Goal: Task Accomplishment & Management: Use online tool/utility

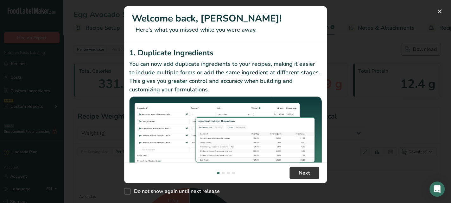
select select "Calories"
click at [438, 16] on button "New Features" at bounding box center [439, 11] width 10 height 10
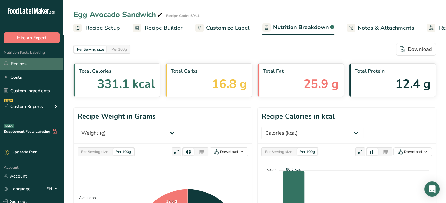
click at [50, 66] on link "Recipes" at bounding box center [31, 64] width 63 height 12
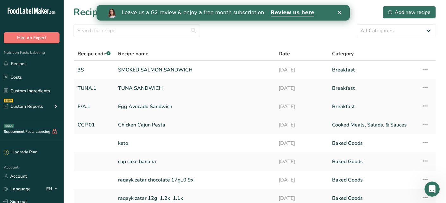
click at [161, 105] on link "Egg Avocado Sandwich" at bounding box center [194, 106] width 153 height 13
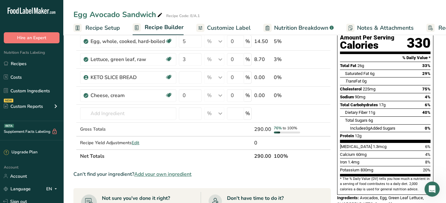
scroll to position [32, 0]
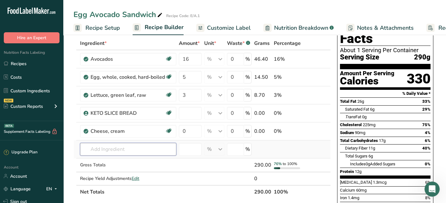
click at [156, 150] on input "text" at bounding box center [128, 149] width 96 height 13
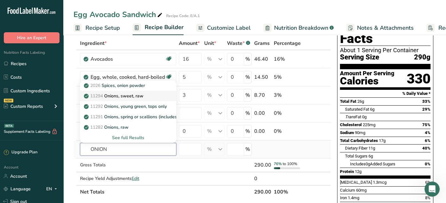
type input "ONION"
click at [146, 96] on div "11294 Onions, sweet, raw" at bounding box center [123, 96] width 76 height 7
type input "Onions, sweet, raw"
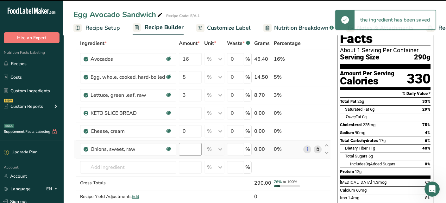
type input "0"
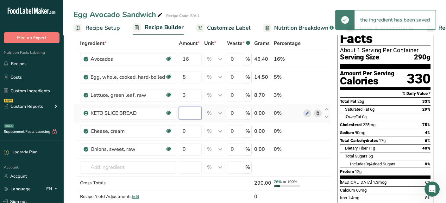
click at [194, 113] on input "number" at bounding box center [190, 113] width 23 height 13
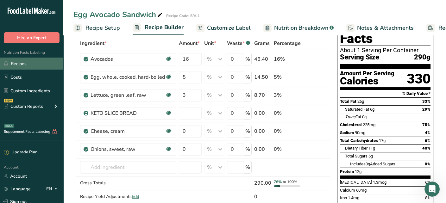
type input "0"
click at [39, 66] on link "Recipes" at bounding box center [31, 64] width 63 height 12
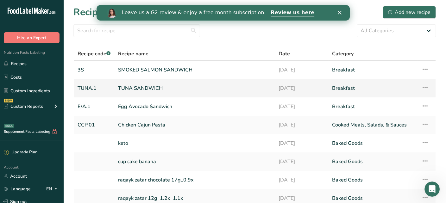
click at [156, 87] on link "TUNA SANDWICH" at bounding box center [194, 88] width 153 height 13
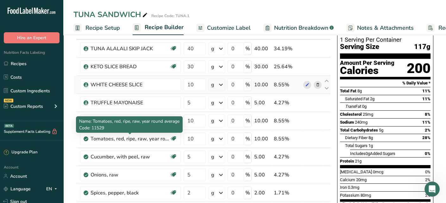
scroll to position [32, 0]
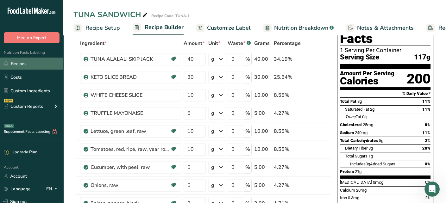
click at [39, 69] on link "Recipes" at bounding box center [31, 64] width 63 height 12
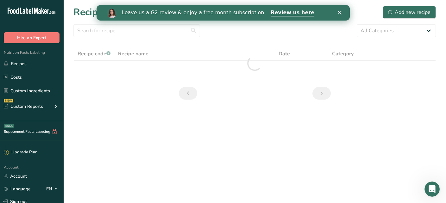
click at [338, 11] on polygon "Close" at bounding box center [339, 13] width 4 height 4
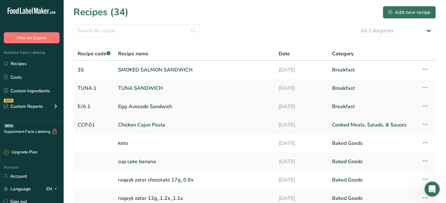
click at [146, 106] on link "Egg Avocado Sandwich" at bounding box center [194, 106] width 153 height 13
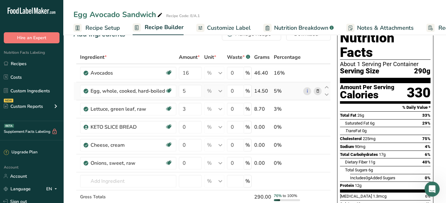
scroll to position [32, 0]
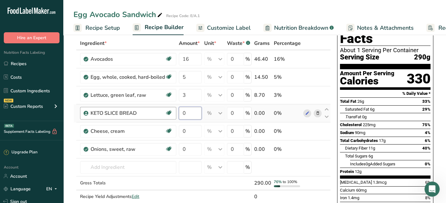
drag, startPoint x: 189, startPoint y: 113, endPoint x: 173, endPoint y: 113, distance: 15.2
click at [173, 113] on tr "KETO SLICE BREAD Gluten free 0 % Weight Units g kg mg See more Volume Units l V…" at bounding box center [202, 113] width 257 height 18
type input "30"
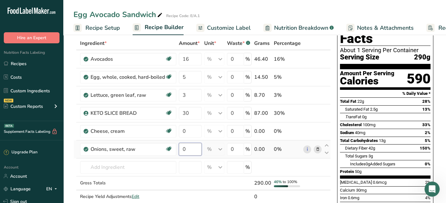
click at [184, 150] on input "0" at bounding box center [190, 149] width 23 height 13
type input "5"
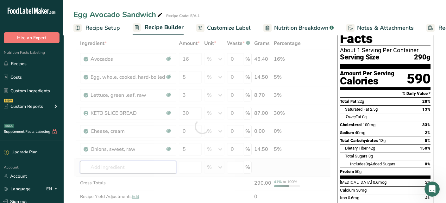
click at [100, 171] on div "Ingredient * Amount * Unit * Waste * .a-a{fill:#347362;}.b-a{fill:#fff;} Grams …" at bounding box center [201, 127] width 257 height 180
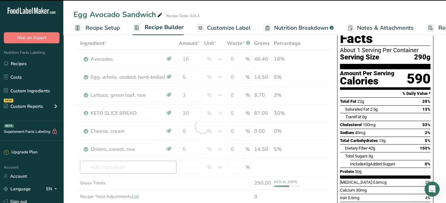
type input "T"
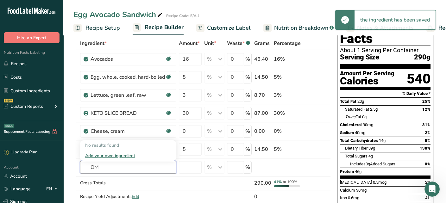
type input "O"
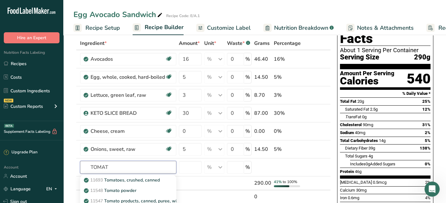
scroll to position [95, 0]
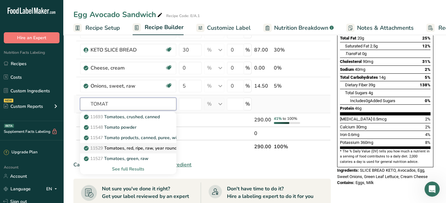
type input "TOMAT"
click at [148, 148] on p "11529 Tomatoes, red, ripe, raw, year round average" at bounding box center [140, 148] width 110 height 7
type input "Tomatoes, red, ripe, raw, year round average"
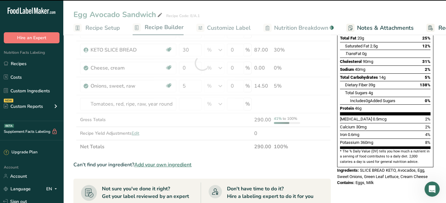
type input "0"
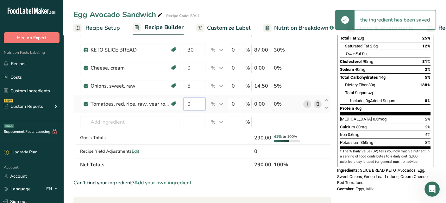
drag, startPoint x: 191, startPoint y: 107, endPoint x: 185, endPoint y: 106, distance: 5.4
click at [185, 106] on input "0" at bounding box center [195, 104] width 22 height 13
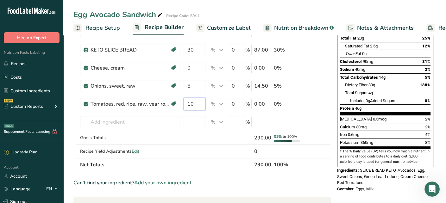
type input "10"
click at [308, 179] on div "Can't find your ingredient? Add your own ingredient" at bounding box center [201, 183] width 257 height 8
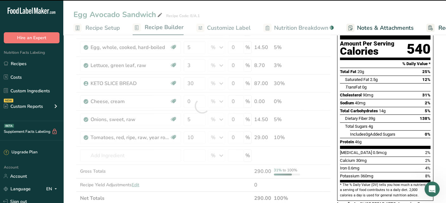
scroll to position [32, 0]
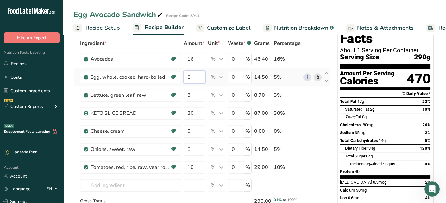
drag, startPoint x: 192, startPoint y: 78, endPoint x: 186, endPoint y: 78, distance: 7.0
click at [186, 78] on input "5" at bounding box center [195, 77] width 22 height 13
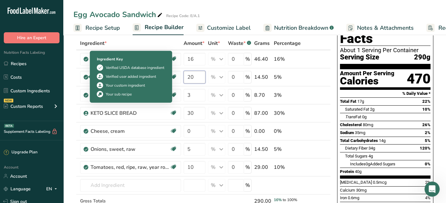
type input "2"
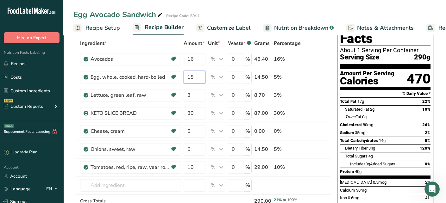
type input "15"
click at [120, 183] on input "text" at bounding box center [130, 185] width 101 height 13
click at [291, 27] on span "Nutrition Breakdown" at bounding box center [301, 28] width 54 height 9
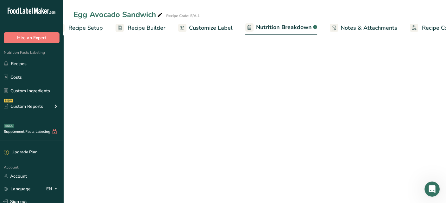
scroll to position [0, 41]
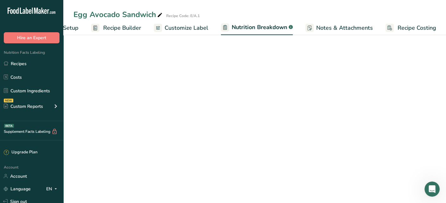
select select "Calories"
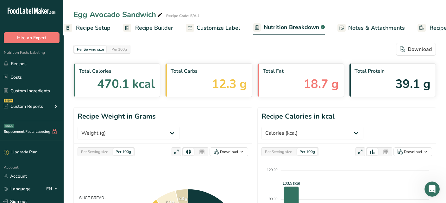
scroll to position [0, 0]
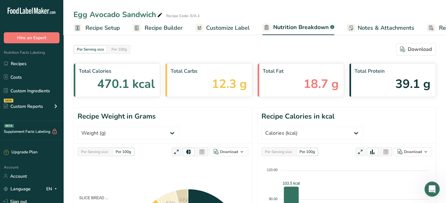
click at [84, 27] on link "Recipe Setup" at bounding box center [96, 28] width 47 height 14
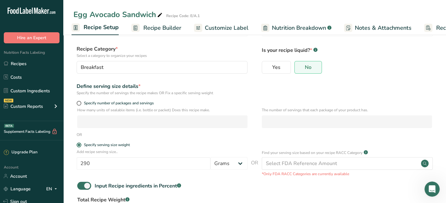
scroll to position [87, 0]
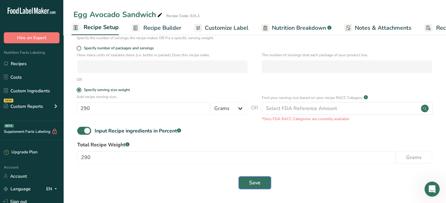
click at [249, 184] on button "Save" at bounding box center [255, 183] width 32 height 13
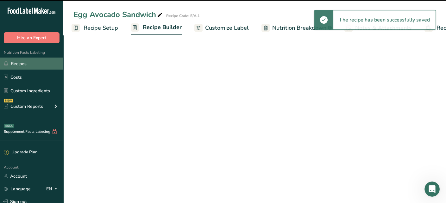
click at [29, 66] on link "Recipes" at bounding box center [31, 64] width 63 height 12
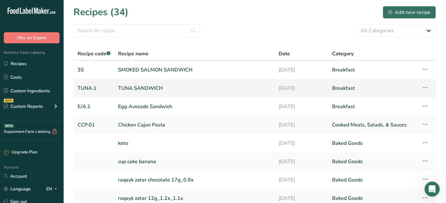
click at [165, 84] on link "TUNA SANDWICH" at bounding box center [194, 88] width 153 height 13
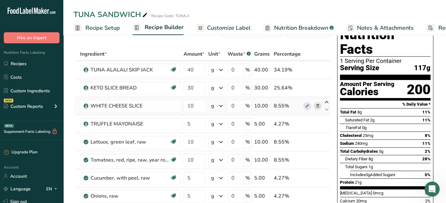
scroll to position [32, 0]
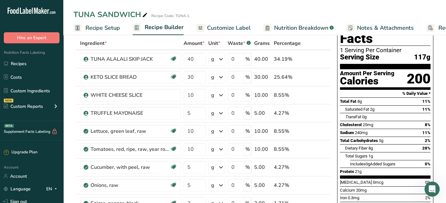
click at [300, 25] on span "Nutrition Breakdown" at bounding box center [301, 28] width 54 height 9
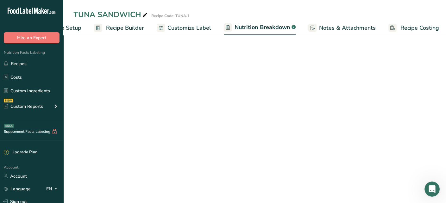
scroll to position [0, 41]
select select "Calories"
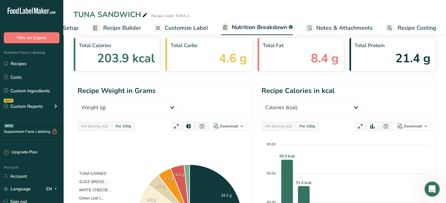
scroll to position [0, 0]
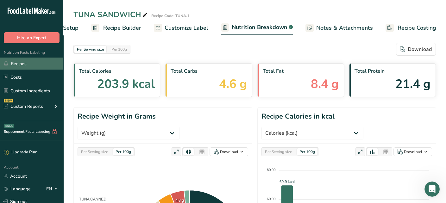
click at [35, 59] on link "Recipes" at bounding box center [31, 64] width 63 height 12
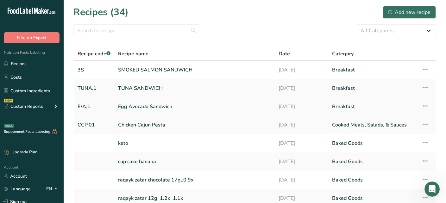
click at [155, 111] on link "Egg Avocado Sandwich" at bounding box center [194, 106] width 153 height 13
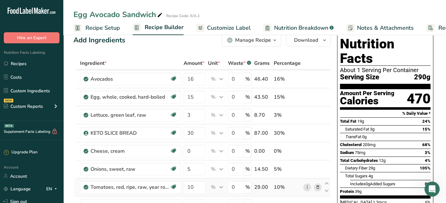
scroll to position [32, 0]
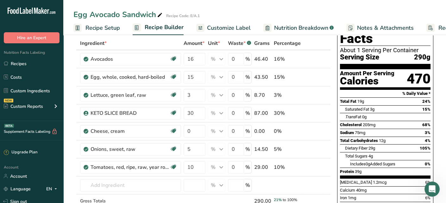
click at [298, 30] on span "Nutrition Breakdown" at bounding box center [301, 28] width 54 height 9
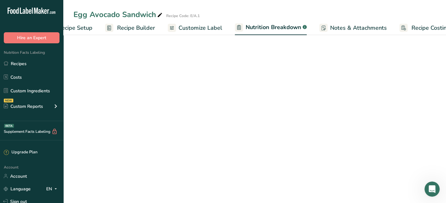
select select "Calories"
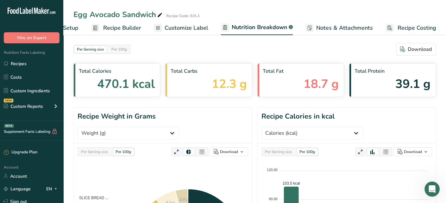
click at [111, 27] on span "Recipe Builder" at bounding box center [122, 28] width 38 height 9
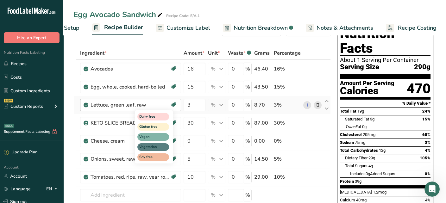
scroll to position [63, 0]
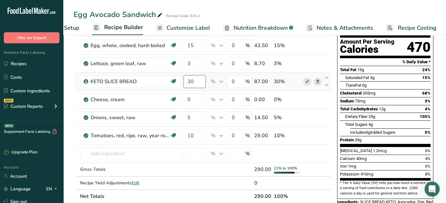
drag, startPoint x: 198, startPoint y: 82, endPoint x: 184, endPoint y: 83, distance: 13.3
click at [184, 83] on input "30" at bounding box center [195, 81] width 22 height 13
click at [67, 52] on section "Add Ingredients Manage Recipe Delete Recipe Duplicate Recipe Scale Recipe Save …" at bounding box center [254, 202] width 383 height 465
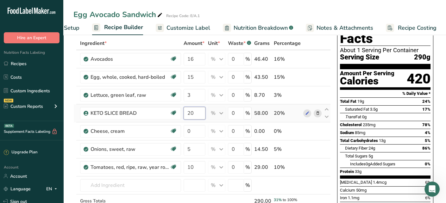
drag, startPoint x: 201, startPoint y: 112, endPoint x: 182, endPoint y: 115, distance: 18.6
click at [182, 115] on td "20" at bounding box center [194, 113] width 24 height 18
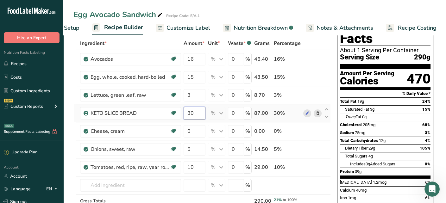
drag, startPoint x: 197, startPoint y: 116, endPoint x: 187, endPoint y: 118, distance: 10.3
click at [187, 118] on input "30" at bounding box center [195, 113] width 22 height 13
type input "20"
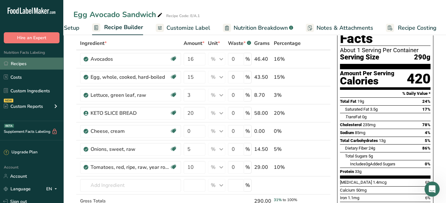
click at [36, 61] on link "Recipes" at bounding box center [31, 64] width 63 height 12
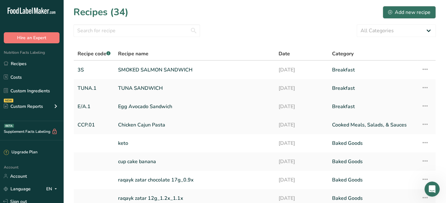
click at [146, 107] on link "Egg Avocado Sandwich" at bounding box center [194, 106] width 153 height 13
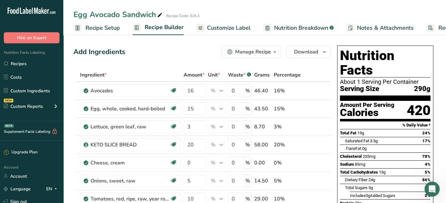
click at [293, 29] on span "Nutrition Breakdown" at bounding box center [301, 28] width 54 height 9
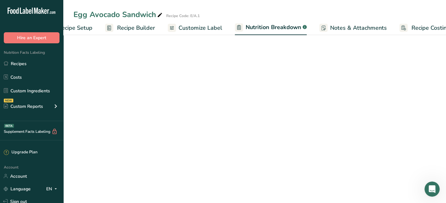
select select "Calories"
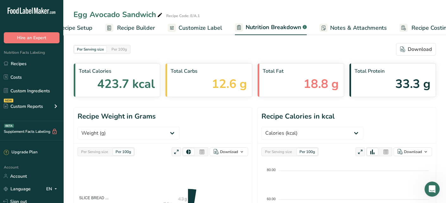
scroll to position [0, 41]
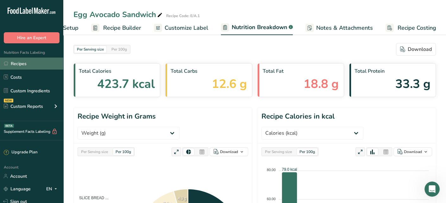
click at [39, 66] on link "Recipes" at bounding box center [31, 64] width 63 height 12
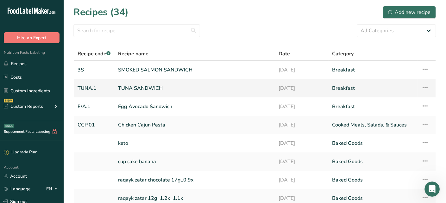
click at [149, 90] on link "TUNA SANDWICH" at bounding box center [194, 88] width 153 height 13
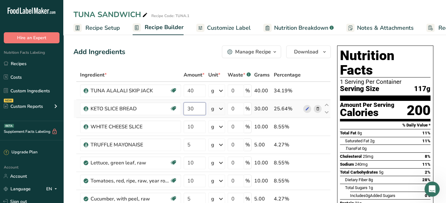
drag, startPoint x: 198, startPoint y: 109, endPoint x: 186, endPoint y: 113, distance: 12.2
click at [186, 113] on input "30" at bounding box center [195, 109] width 22 height 13
type input "20"
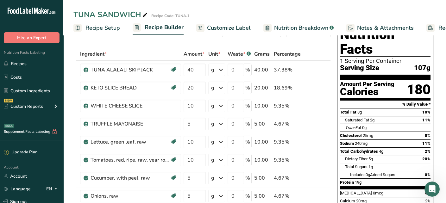
scroll to position [32, 0]
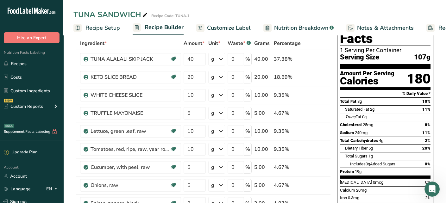
click at [308, 27] on span "Nutrition Breakdown" at bounding box center [301, 28] width 54 height 9
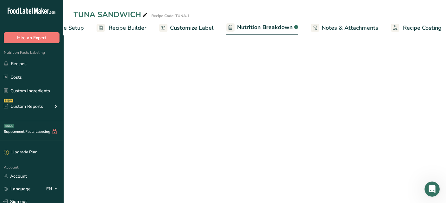
select select "Calories"
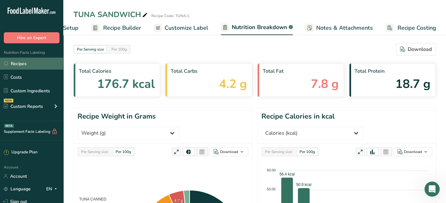
click at [43, 63] on link "Recipes" at bounding box center [31, 64] width 63 height 12
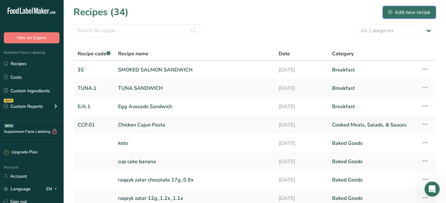
click at [399, 14] on div "Add new recipe" at bounding box center [409, 13] width 42 height 8
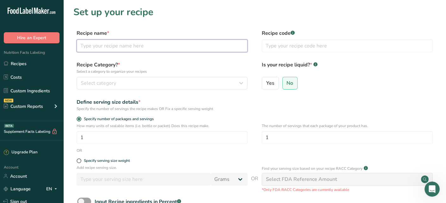
click at [193, 42] on input "text" at bounding box center [162, 46] width 171 height 13
type input "STIR FRY CHICKEN WITH VEG"
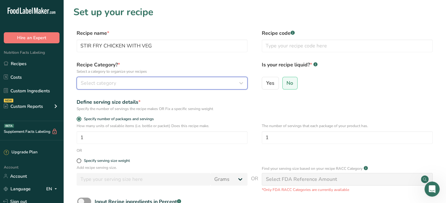
click at [192, 78] on button "Select category" at bounding box center [162, 83] width 171 height 13
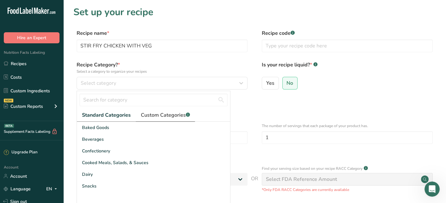
click at [161, 116] on span "Custom Categories .a-a{fill:#347362;}.b-a{fill:#fff;}" at bounding box center [165, 115] width 49 height 8
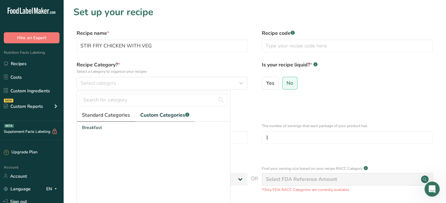
click at [123, 117] on span "Standard Categories" at bounding box center [106, 115] width 48 height 8
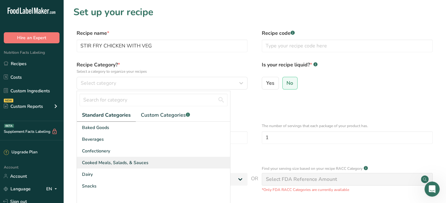
scroll to position [63, 0]
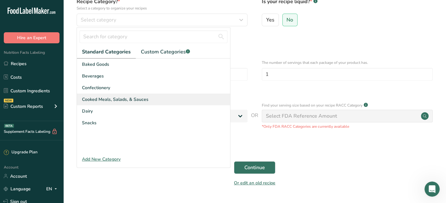
click at [102, 98] on span "Cooked Meals, Salads, & Sauces" at bounding box center [115, 99] width 66 height 7
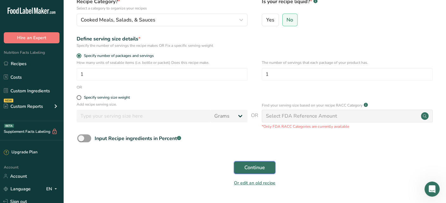
click at [255, 168] on span "Continue" at bounding box center [254, 168] width 21 height 8
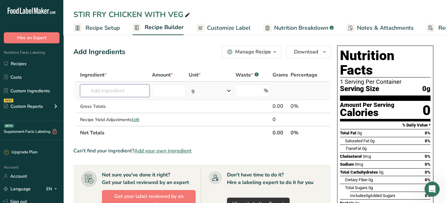
click at [120, 94] on input "text" at bounding box center [114, 91] width 69 height 13
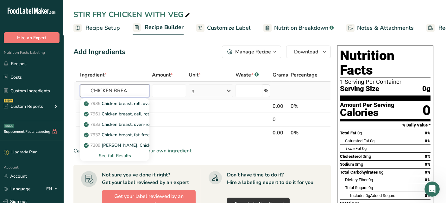
type input "CHICKEN BREA"
click at [124, 154] on div "See full Results" at bounding box center [114, 156] width 59 height 7
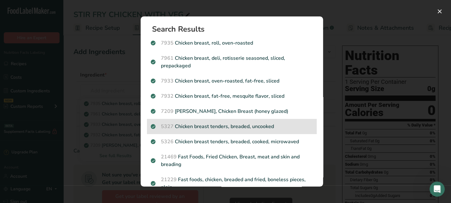
click at [229, 124] on p "5327 Chicken breast tenders, breaded, uncooked" at bounding box center [232, 127] width 162 height 8
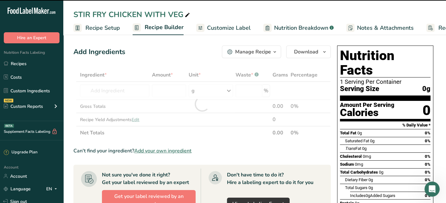
type input "0"
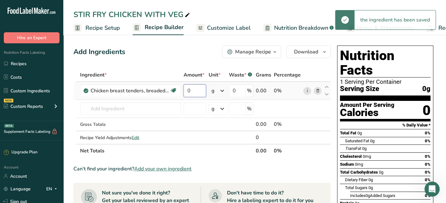
drag, startPoint x: 195, startPoint y: 93, endPoint x: 187, endPoint y: 93, distance: 7.9
click at [187, 93] on input "0" at bounding box center [195, 91] width 22 height 13
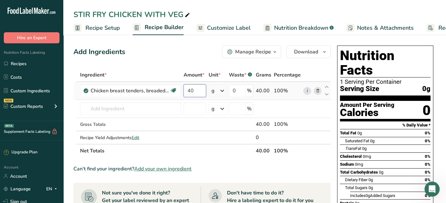
type input "4"
type input "100"
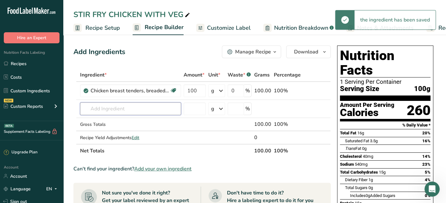
click at [147, 107] on input "text" at bounding box center [130, 109] width 101 height 13
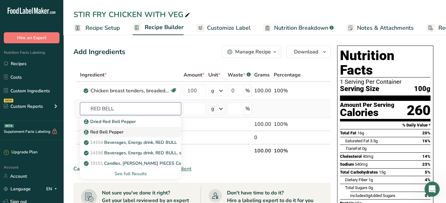
type input "RED BELL"
click at [136, 127] on link "Red Bell Pepper" at bounding box center [130, 132] width 101 height 10
type input "Red Bell Pepper"
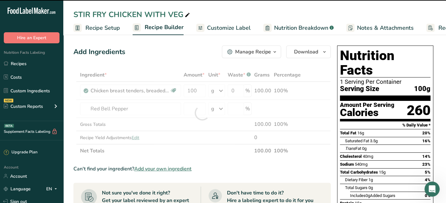
type input "0"
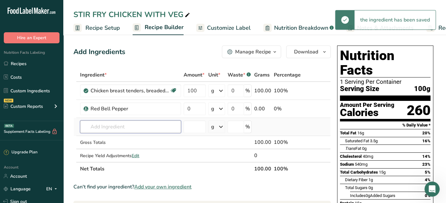
click at [146, 126] on input "text" at bounding box center [130, 127] width 101 height 13
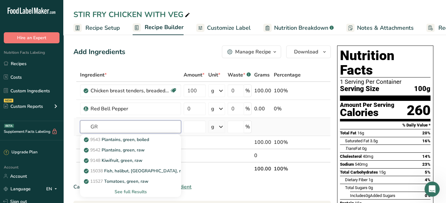
type input "G"
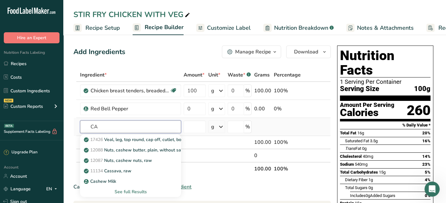
type input "C"
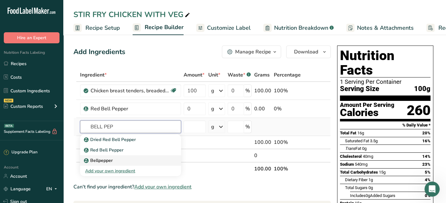
type input "BELL PEP"
click at [106, 161] on p "Bellpepper" at bounding box center [99, 160] width 28 height 7
type input "Bellpepper"
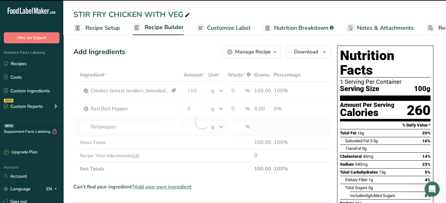
type input "0"
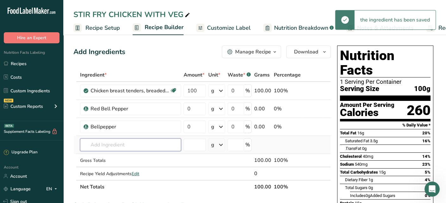
click at [119, 143] on input "text" at bounding box center [130, 145] width 101 height 13
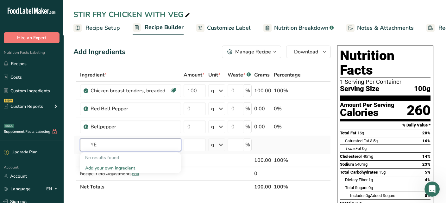
type input "Y"
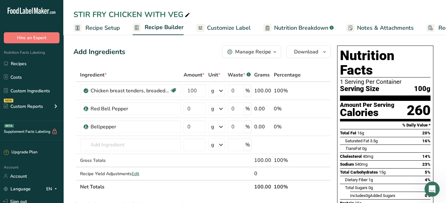
drag, startPoint x: 193, startPoint y: 127, endPoint x: 184, endPoint y: 130, distance: 9.7
click at [184, 130] on input "0" at bounding box center [195, 127] width 22 height 13
type input "20"
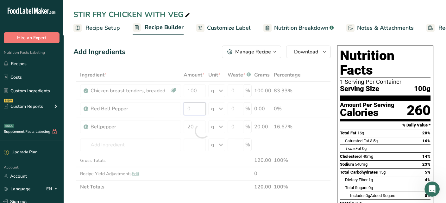
drag, startPoint x: 203, startPoint y: 104, endPoint x: 179, endPoint y: 110, distance: 25.0
click at [185, 110] on div "Ingredient * Amount * Unit * Waste * .a-a{fill:#347362;}.b-a{fill:#fff;} Grams …" at bounding box center [201, 130] width 257 height 125
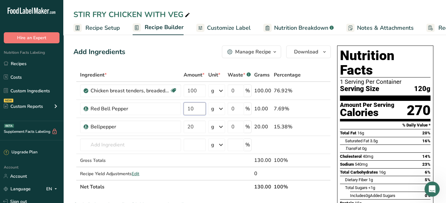
type input "10"
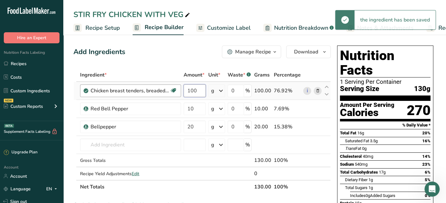
drag, startPoint x: 199, startPoint y: 91, endPoint x: 180, endPoint y: 91, distance: 19.3
click at [180, 91] on tr "Chicken breast tenders, breaded, uncooked Dairy free Gluten free Soy free 100 g…" at bounding box center [202, 91] width 257 height 18
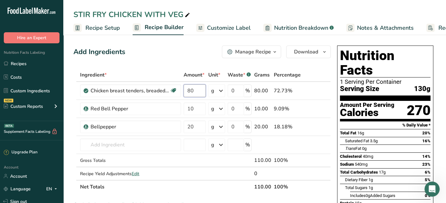
type input "80"
click at [173, 53] on div "Add Ingredients Manage Recipe Delete Recipe Duplicate Recipe Scale Recipe Save …" at bounding box center [201, 52] width 257 height 13
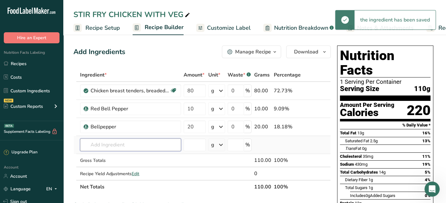
click at [169, 144] on input "text" at bounding box center [130, 145] width 101 height 13
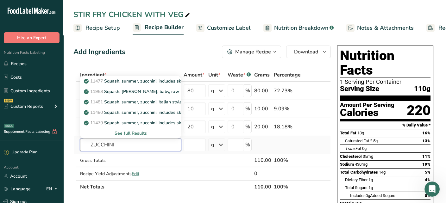
type input "ZUCCHINI"
click at [140, 133] on div "See full Results" at bounding box center [130, 133] width 91 height 7
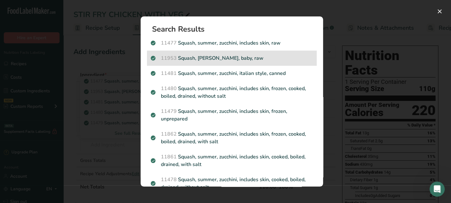
click at [223, 60] on p "11953 [PERSON_NAME], [PERSON_NAME], baby, raw" at bounding box center [232, 58] width 162 height 8
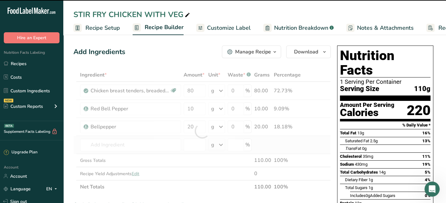
type input "0"
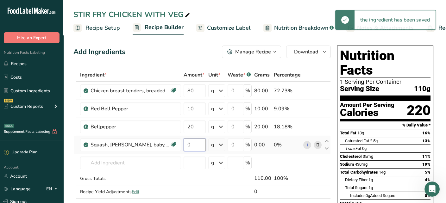
drag, startPoint x: 192, startPoint y: 147, endPoint x: 185, endPoint y: 148, distance: 7.0
click at [185, 148] on input "0" at bounding box center [195, 145] width 22 height 13
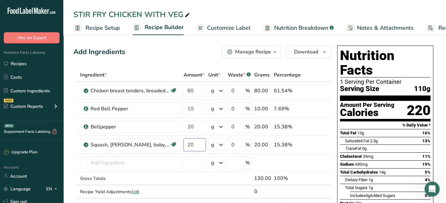
type input "20"
click at [146, 51] on div "Add Ingredients Manage Recipe Delete Recipe Duplicate Recipe Scale Recipe Save …" at bounding box center [201, 52] width 257 height 13
click at [149, 162] on input "text" at bounding box center [130, 163] width 101 height 13
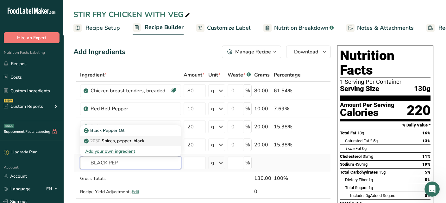
type input "BLACK PEP"
click at [149, 142] on div "2030 Spices, pepper, black" at bounding box center [125, 141] width 81 height 7
type input "Spices, pepper, black"
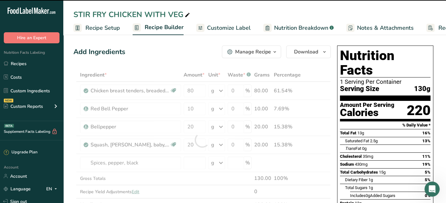
type input "0"
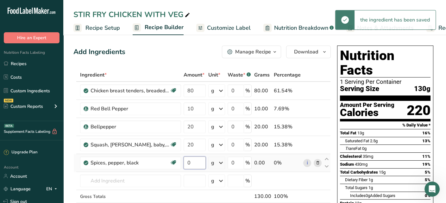
drag, startPoint x: 198, startPoint y: 159, endPoint x: 189, endPoint y: 160, distance: 9.2
click at [189, 160] on input "0" at bounding box center [195, 163] width 22 height 13
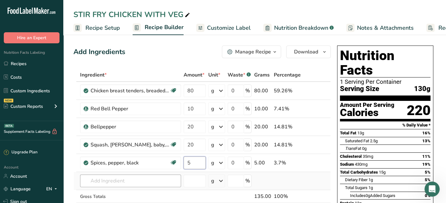
type input "5"
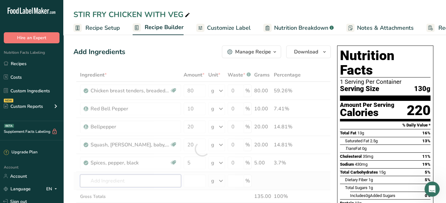
click at [151, 176] on div "Ingredient * Amount * Unit * Waste * .a-a{fill:#347362;}.b-a{fill:#fff;} Grams …" at bounding box center [201, 148] width 257 height 161
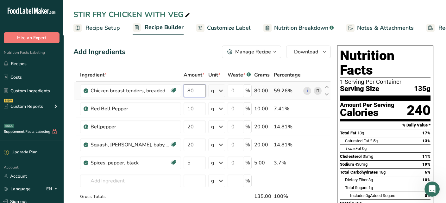
drag, startPoint x: 197, startPoint y: 90, endPoint x: 188, endPoint y: 91, distance: 8.4
click at [188, 91] on input "80" at bounding box center [195, 91] width 22 height 13
type input "50"
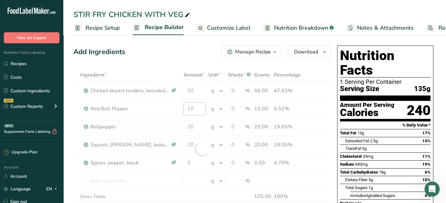
drag, startPoint x: 199, startPoint y: 110, endPoint x: 189, endPoint y: 112, distance: 10.4
click at [189, 112] on div "Ingredient * Amount * Unit * Waste * .a-a{fill:#347362;}.b-a{fill:#fff;} Grams …" at bounding box center [201, 148] width 257 height 161
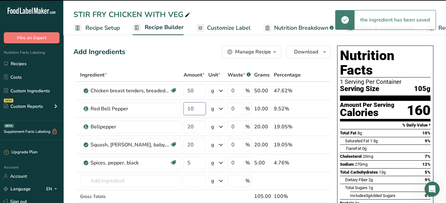
click at [198, 108] on input "10" at bounding box center [195, 109] width 22 height 13
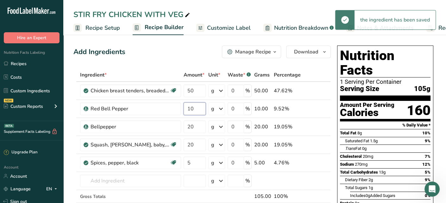
click at [198, 108] on input "10" at bounding box center [195, 109] width 22 height 13
type input "1"
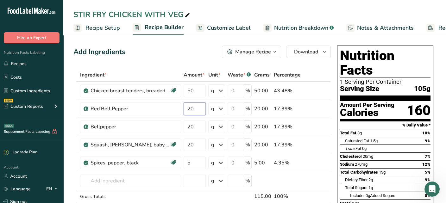
type input "20"
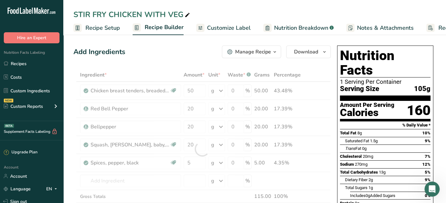
click at [160, 52] on div "Add Ingredients Manage Recipe Delete Recipe Duplicate Recipe Scale Recipe Save …" at bounding box center [201, 52] width 257 height 13
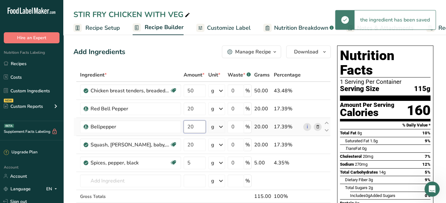
drag, startPoint x: 197, startPoint y: 126, endPoint x: 188, endPoint y: 126, distance: 8.9
click at [188, 126] on input "20" at bounding box center [195, 127] width 22 height 13
type input "40"
click at [178, 51] on div "Add Ingredients Manage Recipe Delete Recipe Duplicate Recipe Scale Recipe Save …" at bounding box center [201, 52] width 257 height 13
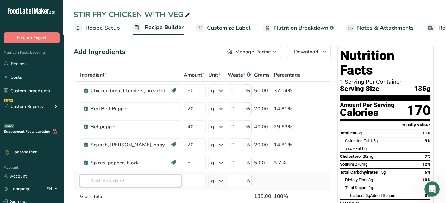
click at [154, 176] on input "text" at bounding box center [130, 181] width 101 height 13
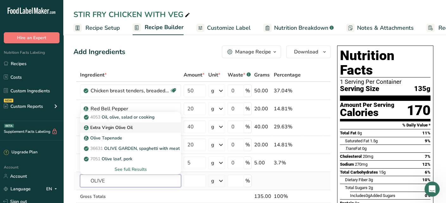
type input "OLIVE"
click at [125, 126] on p "Extra Virgin Olive Oil" at bounding box center [108, 127] width 47 height 7
type input "Extra Virgin Olive Oil"
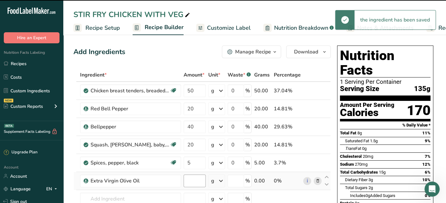
type input "0"
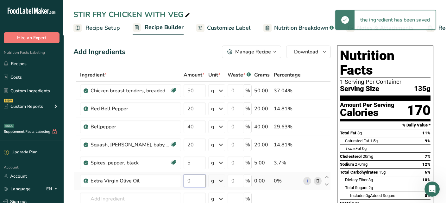
drag, startPoint x: 193, startPoint y: 179, endPoint x: 185, endPoint y: 182, distance: 9.1
click at [185, 182] on input "0" at bounding box center [195, 181] width 22 height 13
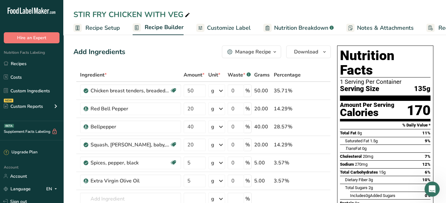
drag, startPoint x: 198, startPoint y: 180, endPoint x: 166, endPoint y: 190, distance: 33.3
click at [166, 190] on tbody "Chicken breast tenders, breaded, uncooked Dairy free Gluten free Soy free 50 g …" at bounding box center [202, 158] width 257 height 152
type input "10"
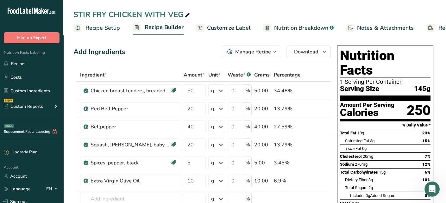
click at [285, 28] on span "Nutrition Breakdown" at bounding box center [301, 28] width 54 height 9
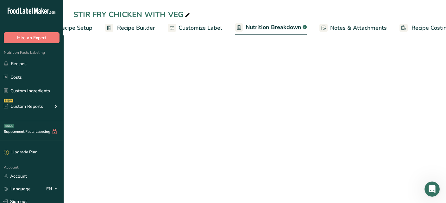
select select "Calories"
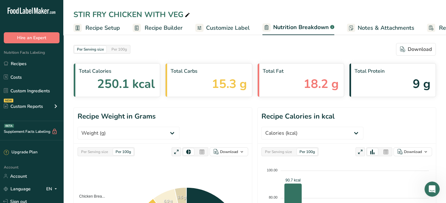
click at [104, 28] on span "Recipe Setup" at bounding box center [102, 28] width 35 height 9
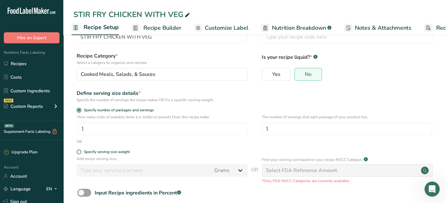
scroll to position [59, 0]
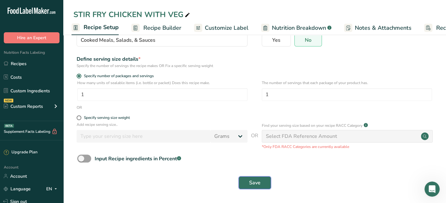
click at [248, 180] on button "Save" at bounding box center [255, 183] width 32 height 13
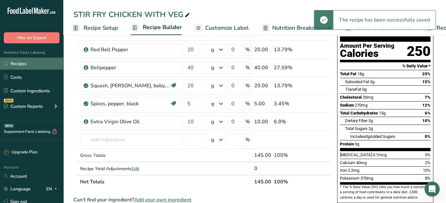
click at [20, 62] on link "Recipes" at bounding box center [31, 64] width 63 height 12
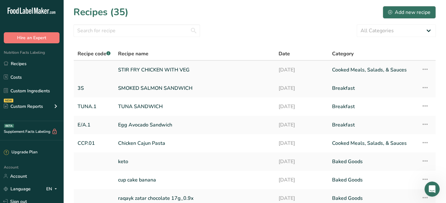
click at [178, 68] on link "STIR FRY CHICKEN WITH VEG" at bounding box center [194, 69] width 153 height 13
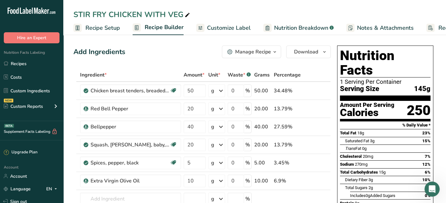
click at [103, 29] on span "Recipe Setup" at bounding box center [102, 28] width 35 height 9
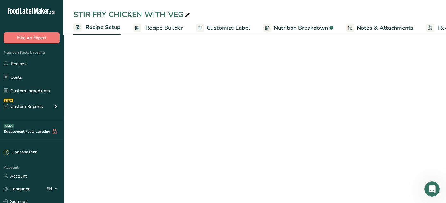
scroll to position [0, 2]
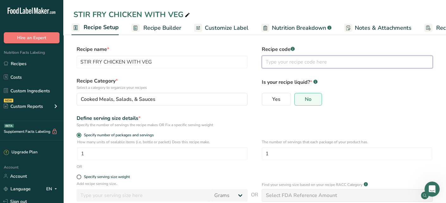
click at [289, 60] on input "text" at bounding box center [347, 62] width 171 height 13
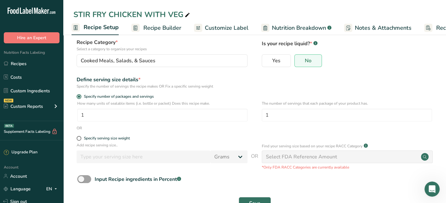
scroll to position [59, 0]
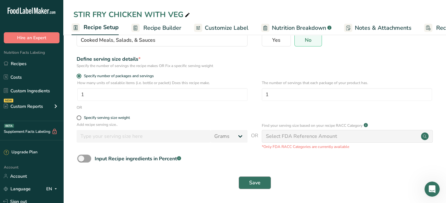
type input "SFC.01"
click at [259, 188] on button "Save" at bounding box center [255, 183] width 32 height 13
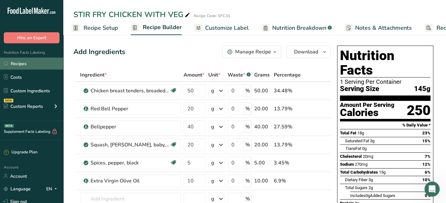
click at [28, 64] on link "Recipes" at bounding box center [31, 64] width 63 height 12
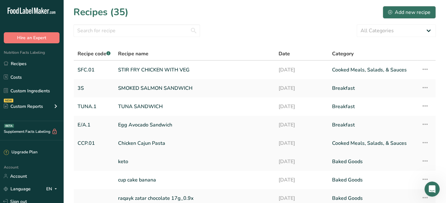
click at [152, 146] on link "Chicken Cajun Pasta" at bounding box center [194, 143] width 153 height 13
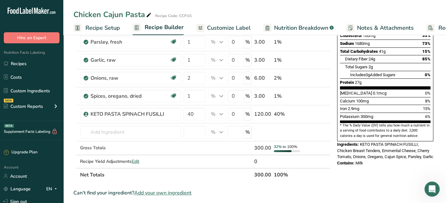
scroll to position [127, 0]
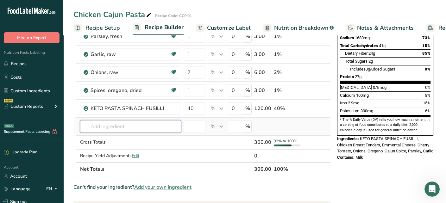
click at [156, 129] on input "text" at bounding box center [130, 126] width 101 height 13
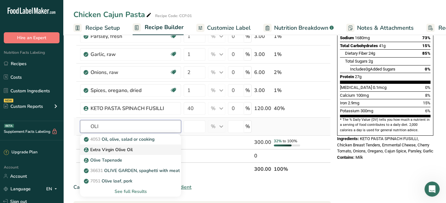
type input "OLI"
click at [156, 149] on div "Extra Virgin Olive Oil" at bounding box center [125, 150] width 81 height 7
type input "Extra Virgin Olive Oil"
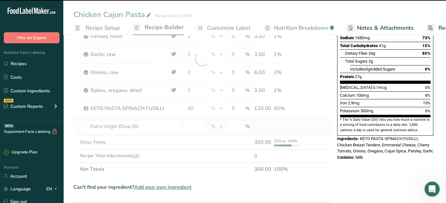
type input "0"
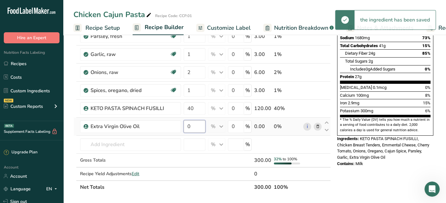
drag, startPoint x: 196, startPoint y: 129, endPoint x: 186, endPoint y: 129, distance: 9.8
click at [186, 129] on input "0" at bounding box center [195, 126] width 22 height 13
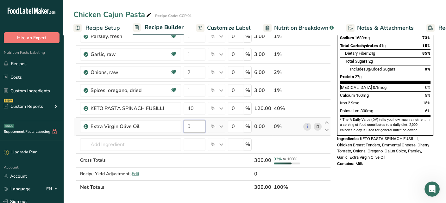
type input "1"
type input "5"
click at [68, 75] on section "Add Ingredients Manage Recipe Delete Recipe Duplicate Recipe Scale Recipe Save …" at bounding box center [254, 166] width 383 height 520
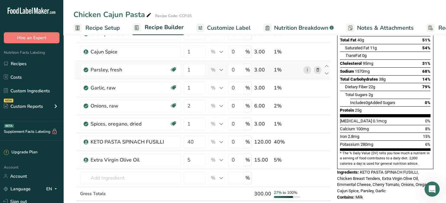
scroll to position [95, 0]
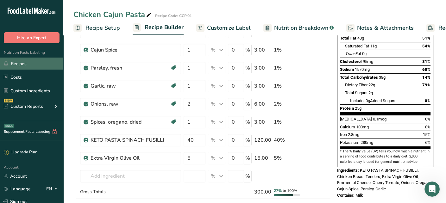
click at [43, 62] on link "Recipes" at bounding box center [31, 64] width 63 height 12
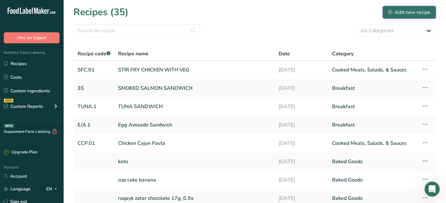
click at [398, 14] on div "Add new recipe" at bounding box center [409, 13] width 42 height 8
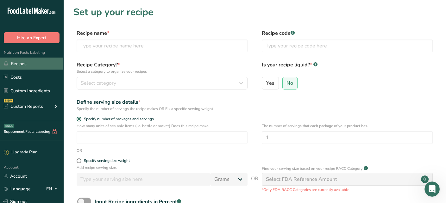
click at [39, 62] on link "Recipes" at bounding box center [31, 64] width 63 height 12
